Goal: Find specific page/section: Find specific page/section

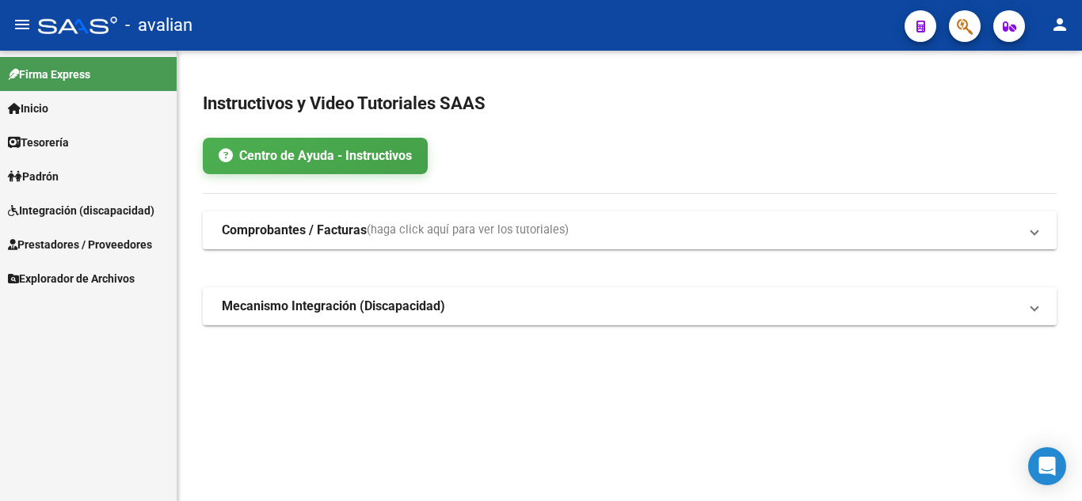
click at [66, 205] on span "Integración (discapacidad)" at bounding box center [81, 210] width 147 height 17
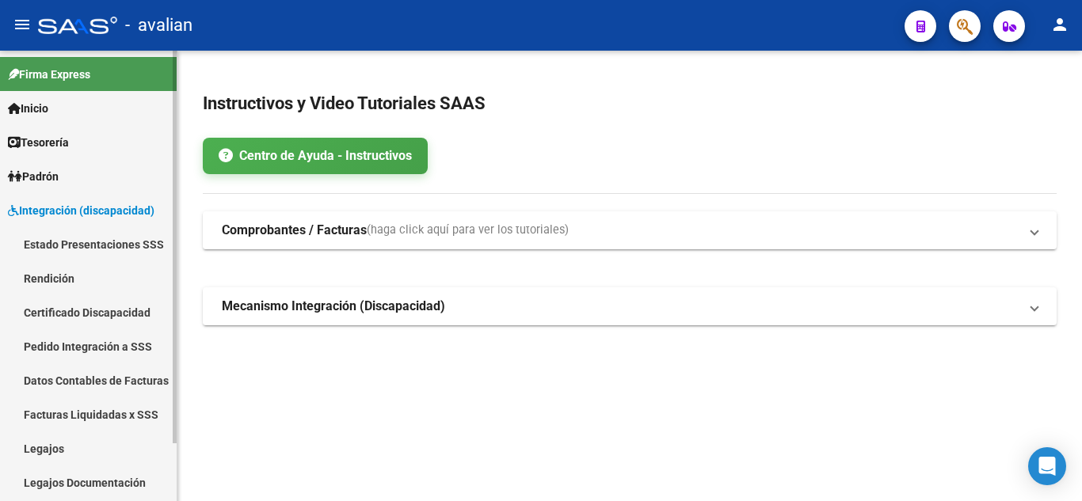
scroll to position [67, 0]
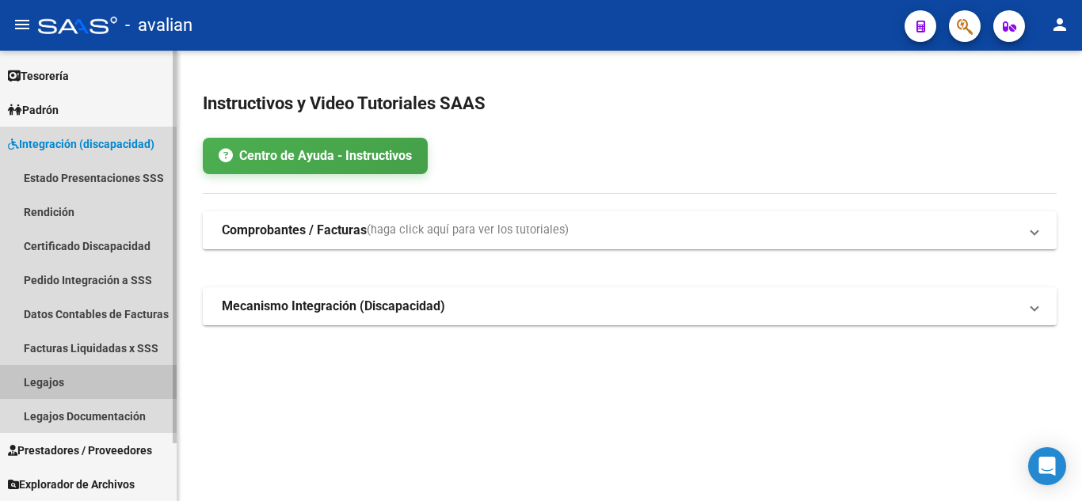
click at [69, 383] on link "Legajos" at bounding box center [88, 382] width 177 height 34
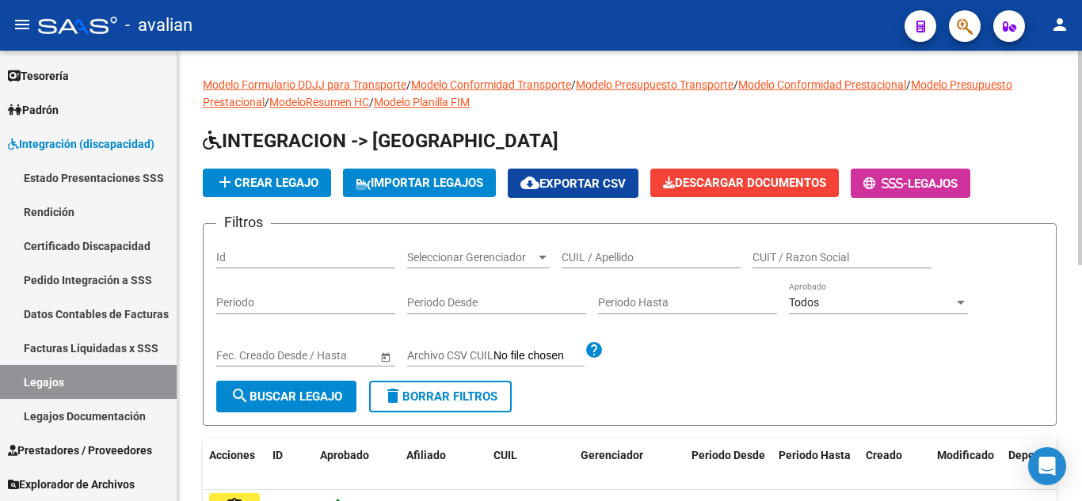
click at [602, 261] on input "CUIL / Apellido" at bounding box center [651, 257] width 179 height 13
paste input "20515462377"
type input "20515462377"
click at [259, 395] on span "search Buscar Legajo" at bounding box center [287, 397] width 112 height 14
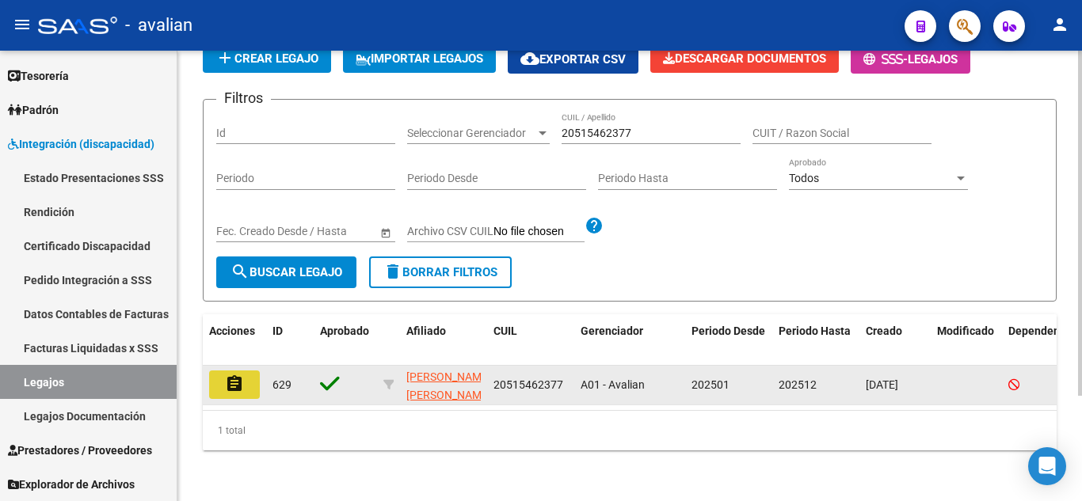
click at [235, 379] on mat-icon "assignment" at bounding box center [234, 384] width 19 height 19
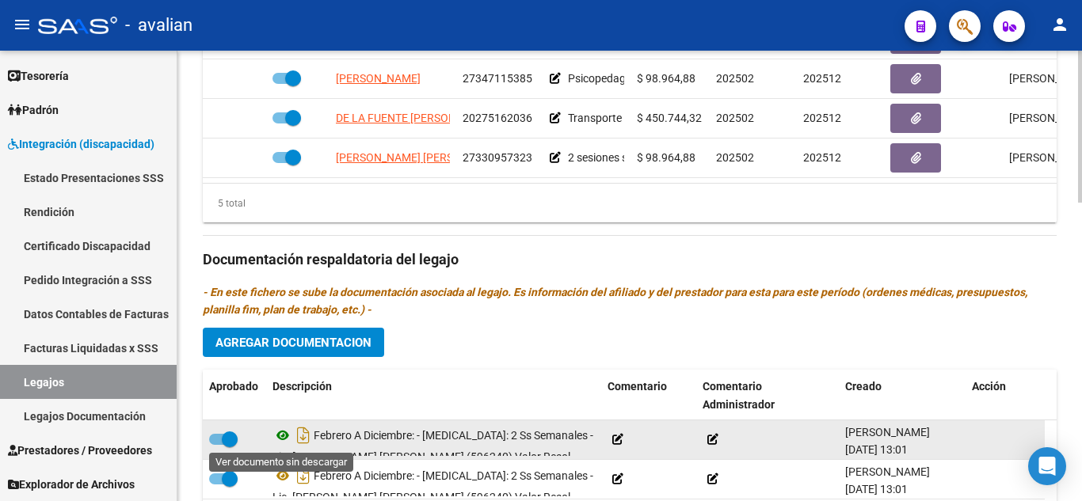
click at [284, 435] on icon at bounding box center [282, 435] width 21 height 19
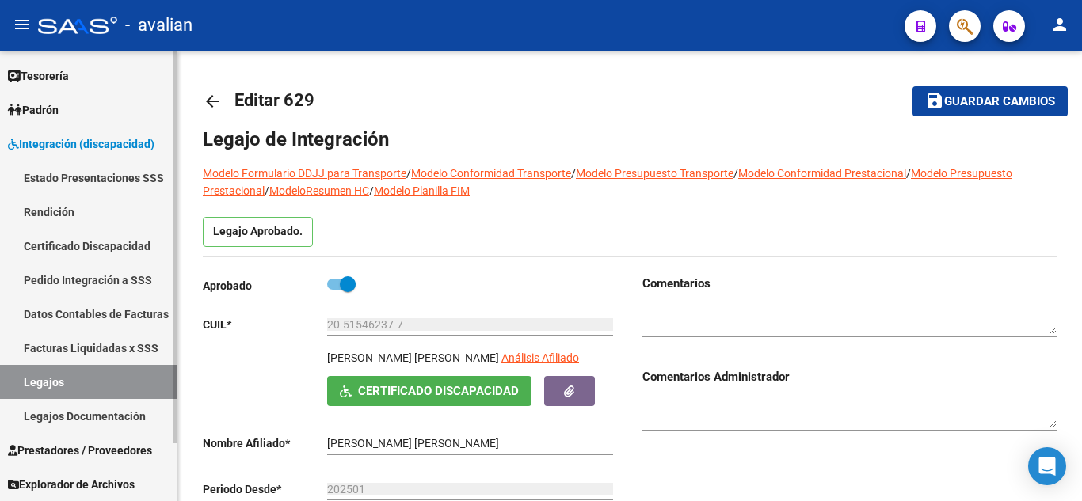
drag, startPoint x: 90, startPoint y: 365, endPoint x: 94, endPoint y: 379, distance: 15.0
click at [90, 366] on link "Legajos" at bounding box center [88, 382] width 177 height 34
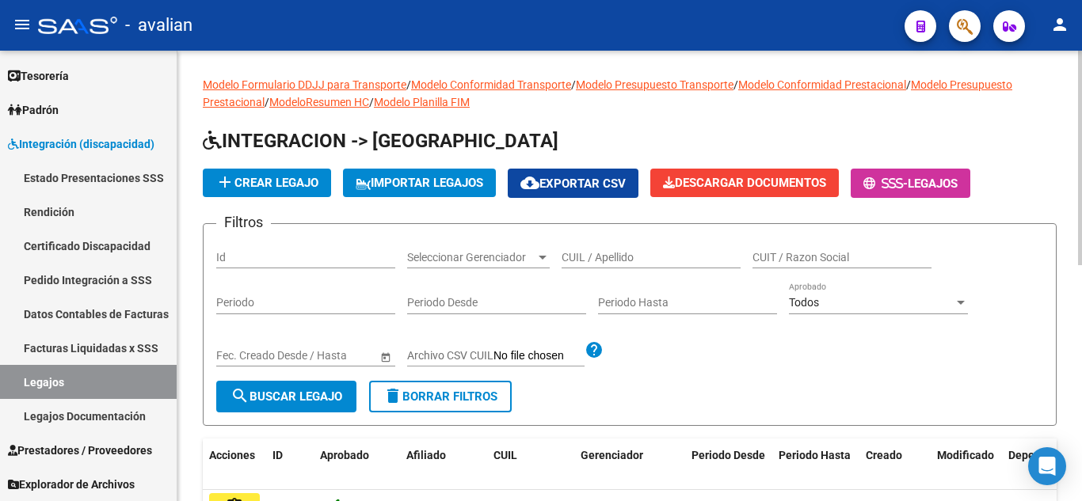
click at [613, 253] on input "CUIL / Apellido" at bounding box center [651, 257] width 179 height 13
paste input "20561149829"
type input "20561149829"
drag, startPoint x: 239, startPoint y: 398, endPoint x: 266, endPoint y: 387, distance: 28.8
click at [239, 399] on mat-icon "search" at bounding box center [240, 396] width 19 height 19
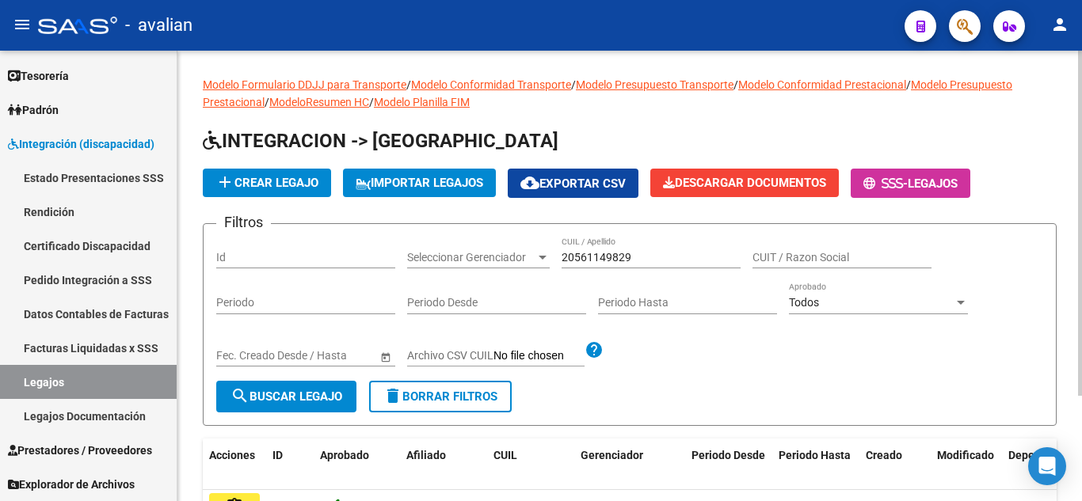
scroll to position [138, 0]
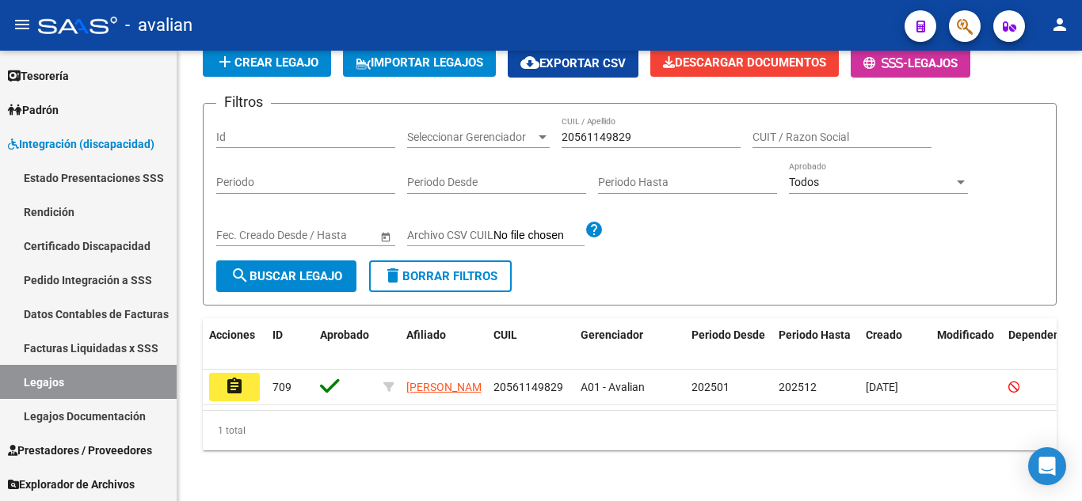
click at [246, 375] on button "assignment" at bounding box center [234, 387] width 51 height 29
